Goal: Information Seeking & Learning: Learn about a topic

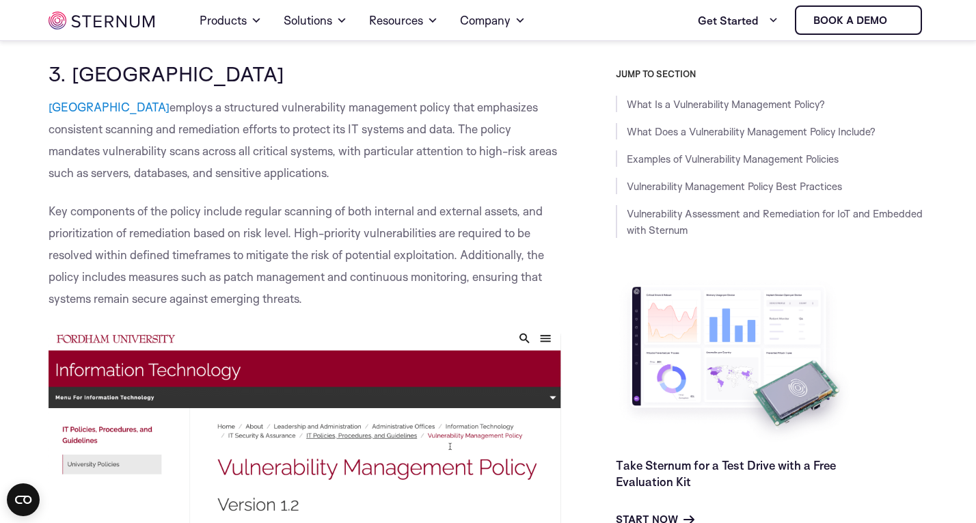
scroll to position [4693, 0]
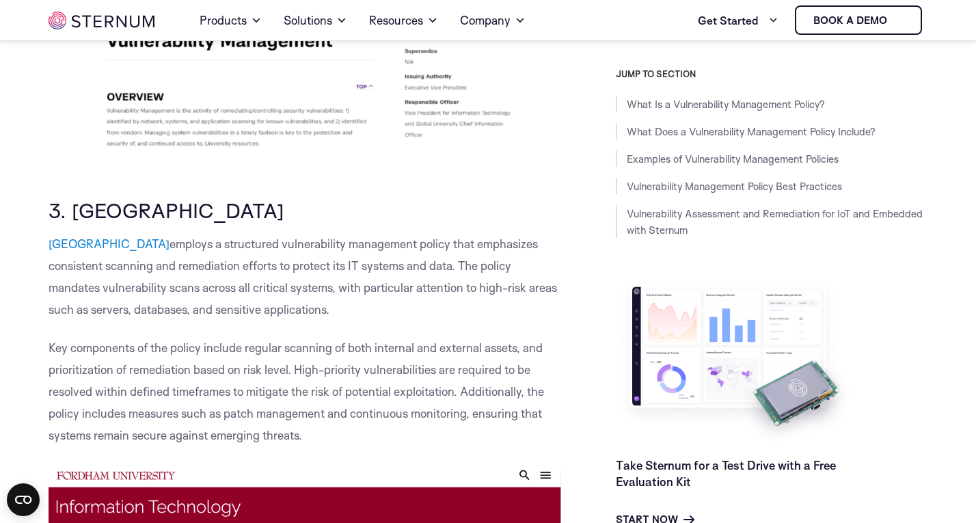
click at [112, 243] on span "[GEOGRAPHIC_DATA]" at bounding box center [109, 244] width 121 height 14
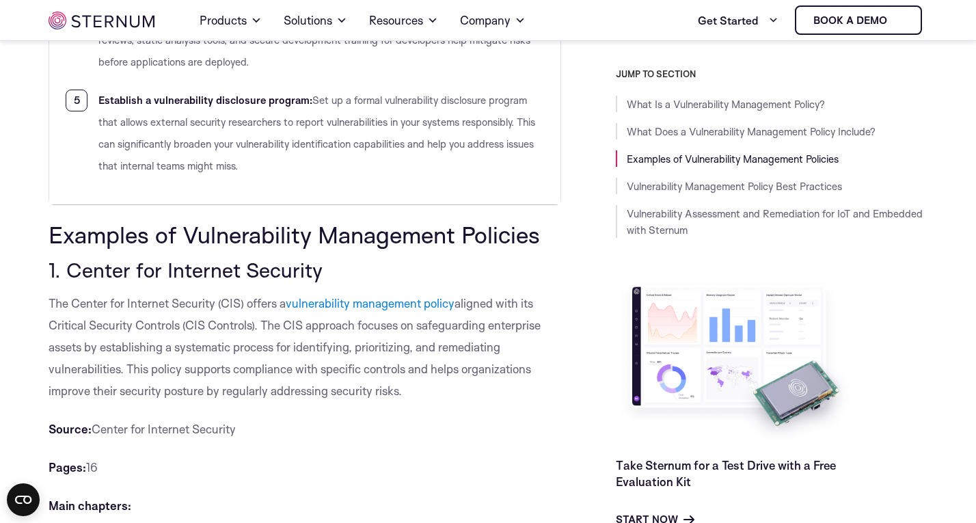
scroll to position [2832, 0]
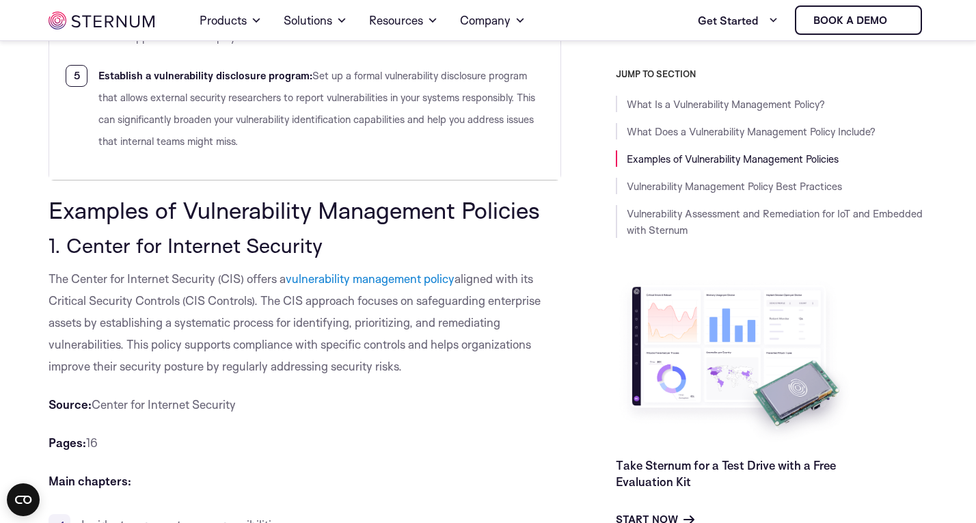
click at [338, 284] on span "vulnerability management policy" at bounding box center [370, 278] width 169 height 14
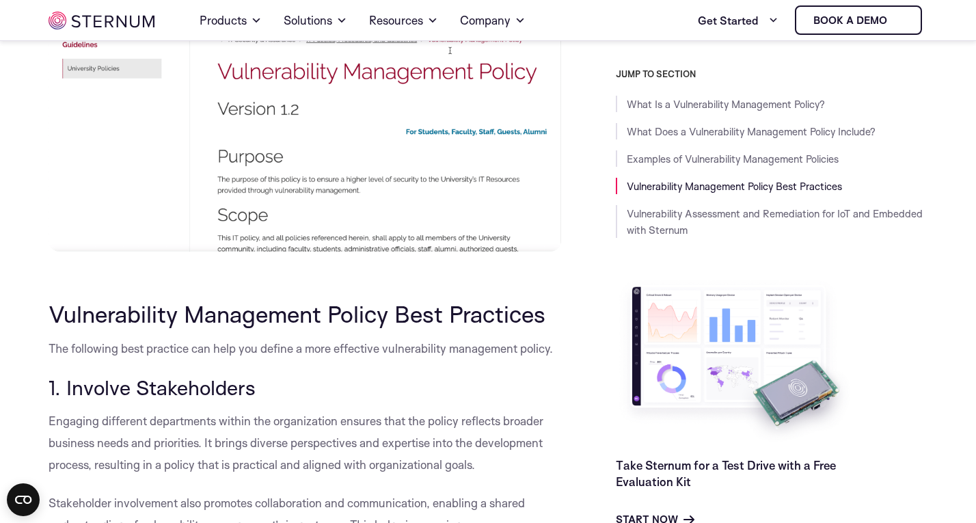
scroll to position [5431, 0]
